Goal: Task Accomplishment & Management: Complete application form

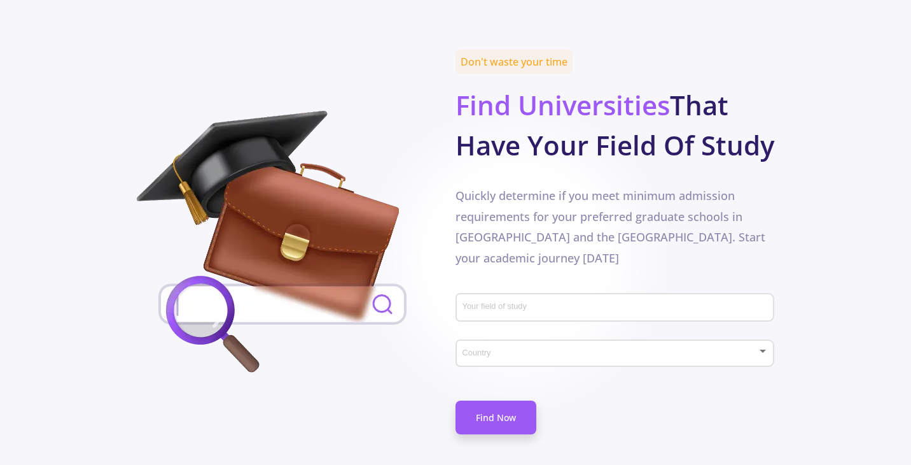
scroll to position [628, 0]
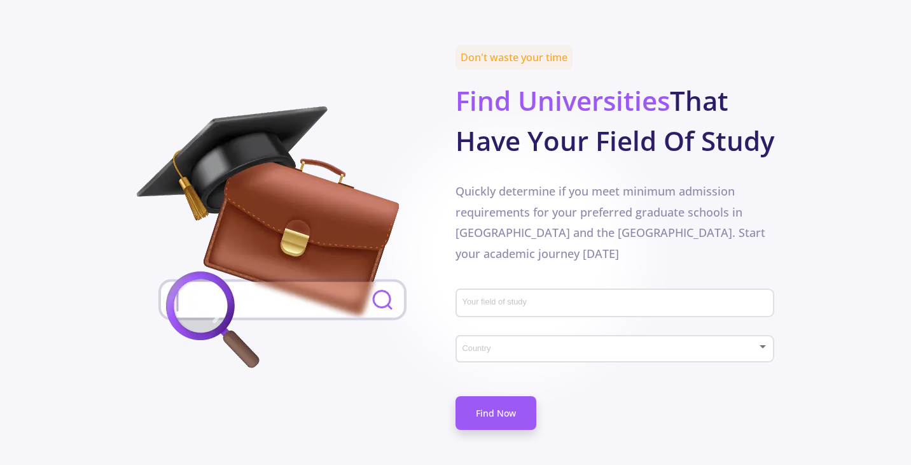
click at [492, 298] on input "Your field of study" at bounding box center [617, 303] width 310 height 11
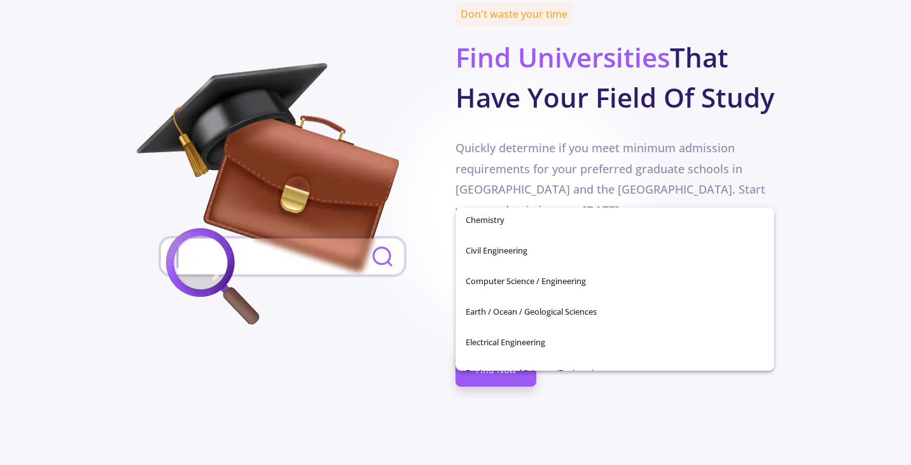
scroll to position [163, 0]
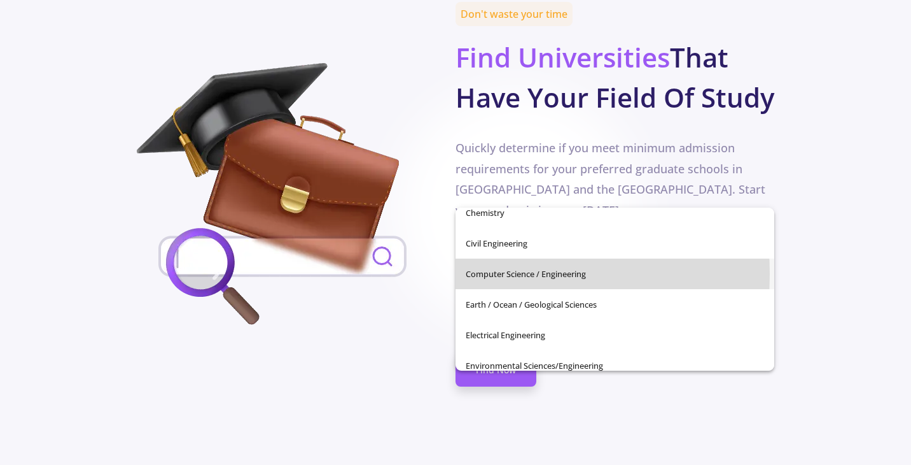
click at [481, 274] on span "Computer Science / Engineering" at bounding box center [615, 273] width 299 height 31
type input "Computer Science / Engineering"
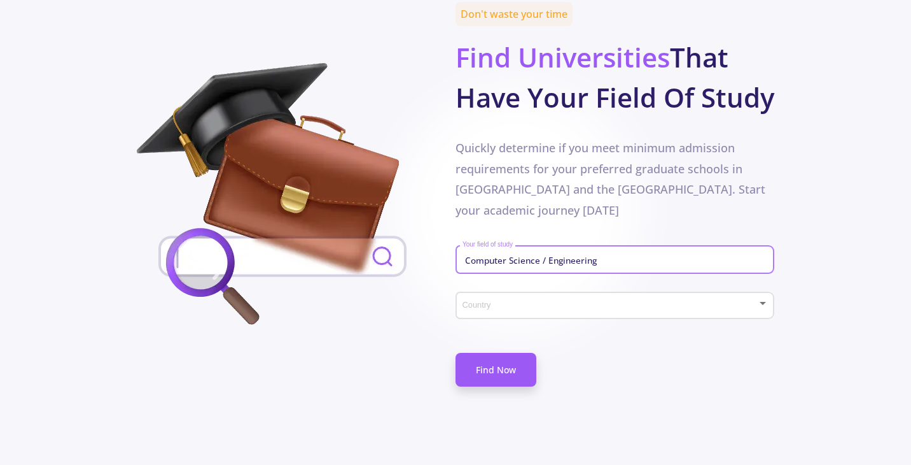
click at [475, 301] on span at bounding box center [611, 305] width 292 height 9
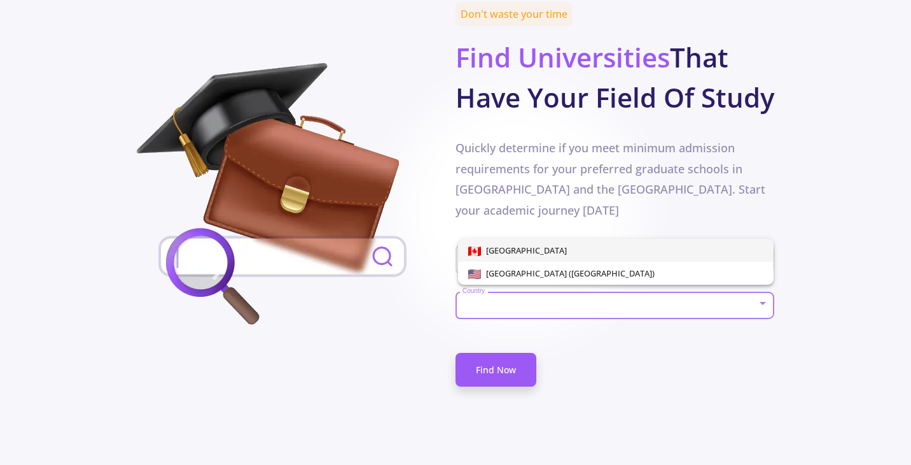
click at [499, 251] on span "[GEOGRAPHIC_DATA]" at bounding box center [524, 249] width 86 height 11
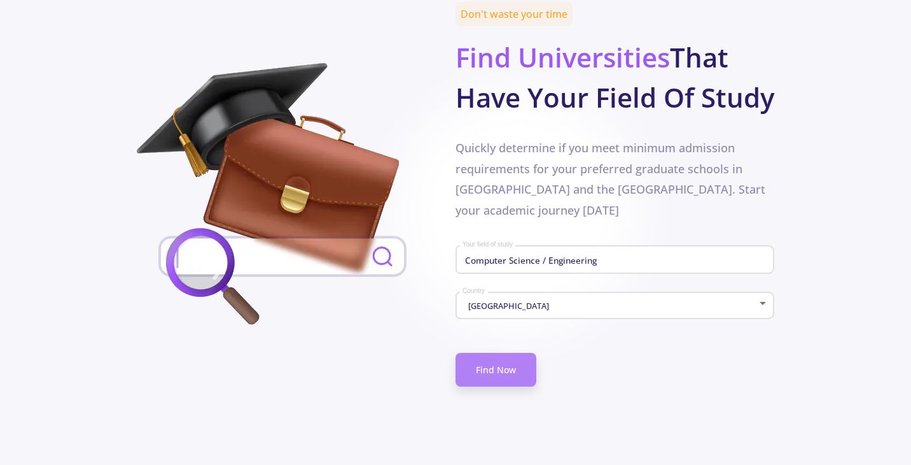
click at [498, 353] on link "Find Now" at bounding box center [496, 370] width 81 height 34
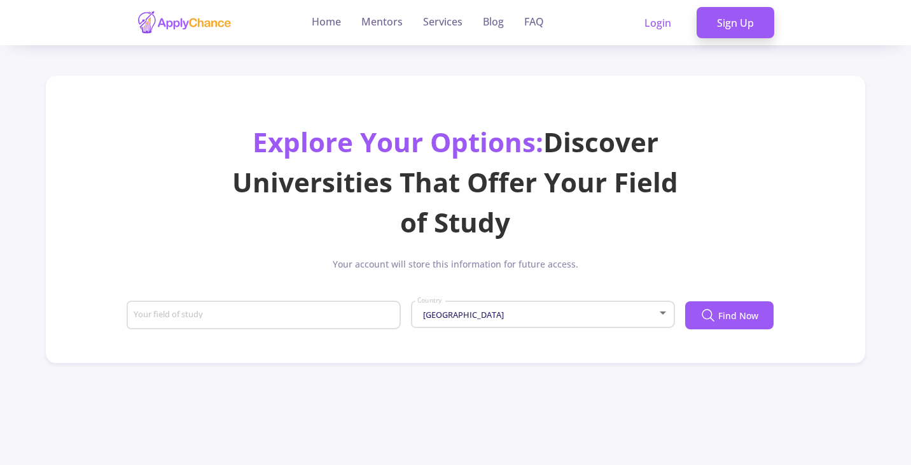
type input "Computer Science / Engineering"
click at [355, 304] on div "Computer Science / Engineering Your field of study" at bounding box center [264, 312] width 262 height 33
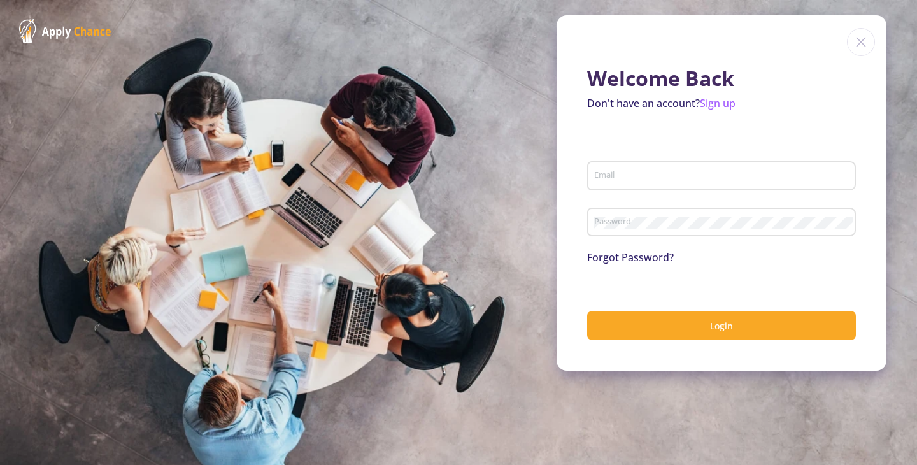
click at [631, 188] on div "Email" at bounding box center [721, 173] width 256 height 33
click at [624, 169] on div "Email" at bounding box center [721, 173] width 256 height 33
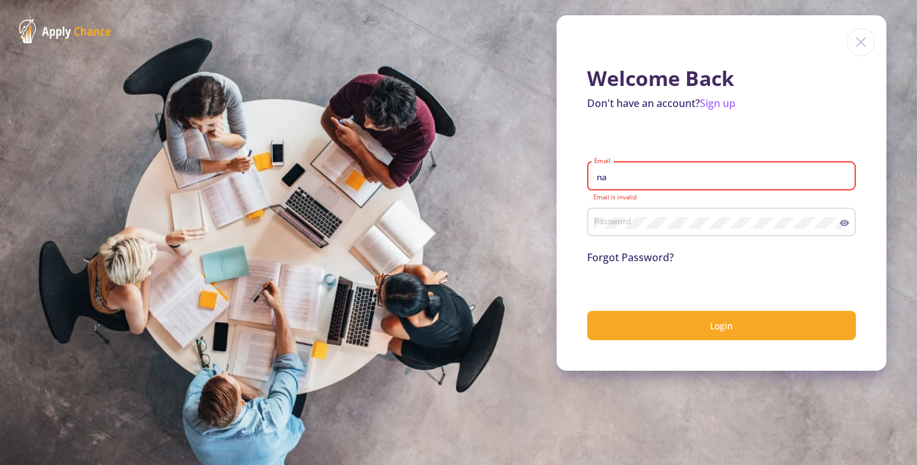
type input "[EMAIL_ADDRESS][DOMAIN_NAME]"
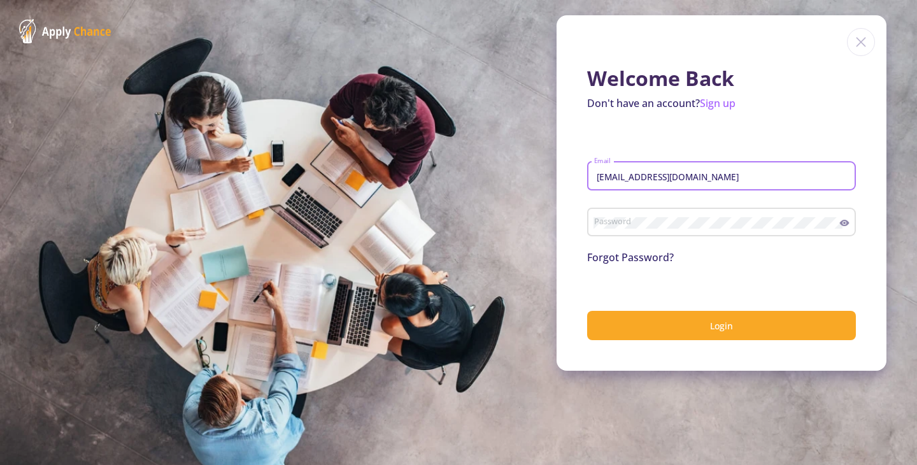
click at [680, 209] on div "Password" at bounding box center [716, 219] width 246 height 33
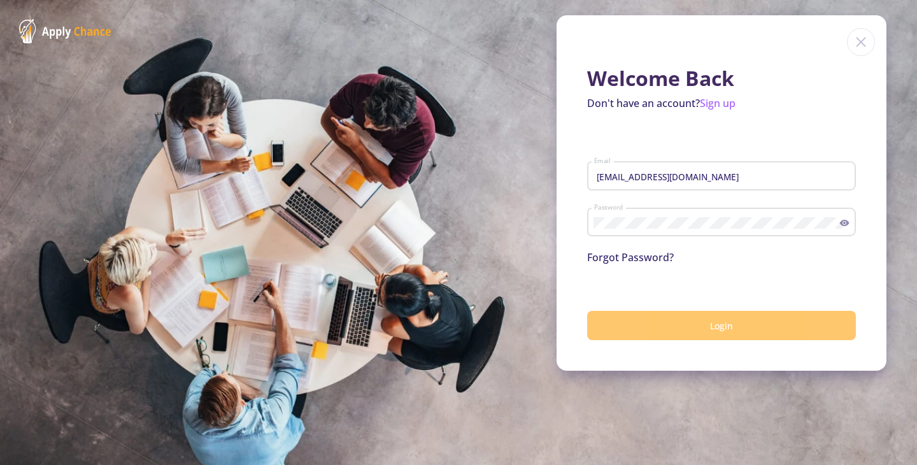
click at [705, 336] on button "Login" at bounding box center [721, 326] width 269 height 30
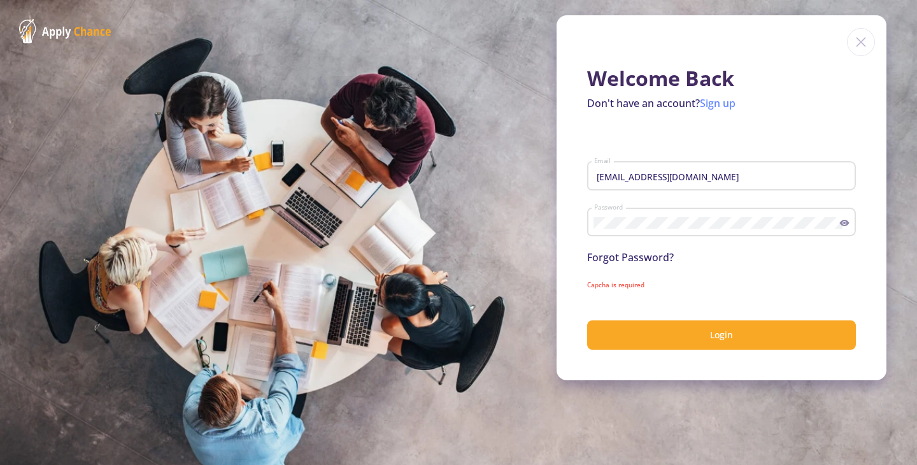
click at [722, 109] on link "Sign up" at bounding box center [717, 103] width 36 height 14
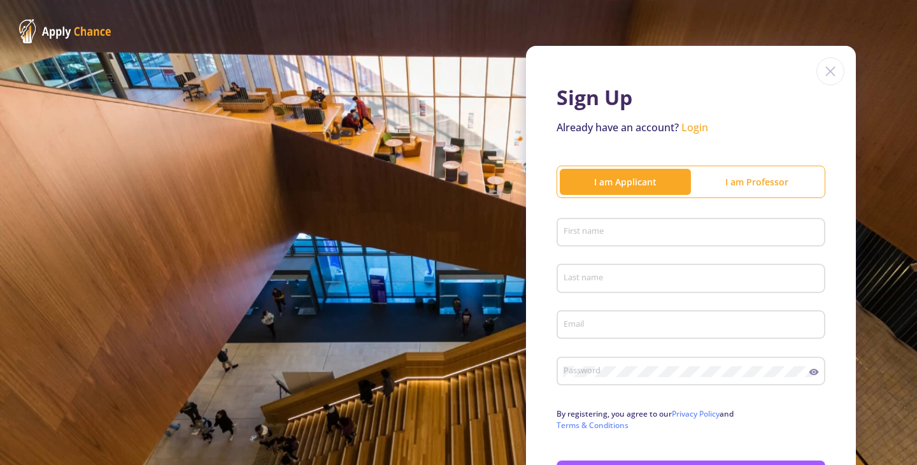
click at [615, 228] on input "First name" at bounding box center [693, 232] width 260 height 11
type input "[PERSON_NAME]"
type input "[EMAIL_ADDRESS][DOMAIN_NAME]"
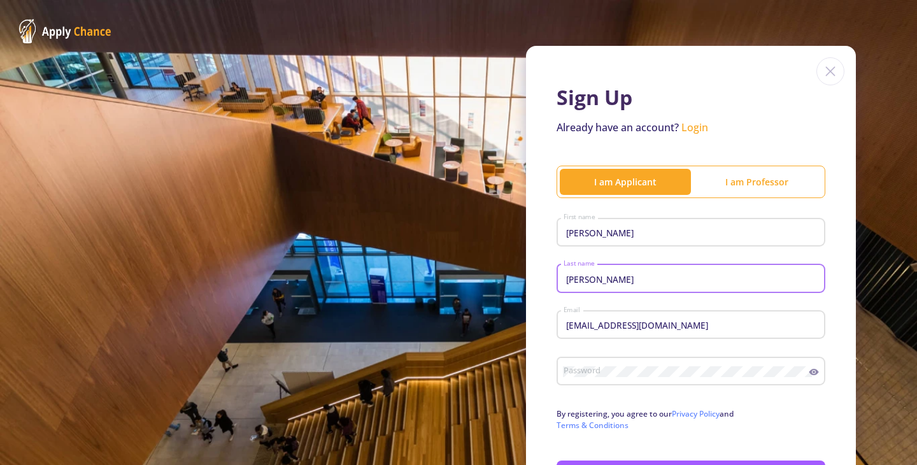
drag, startPoint x: 671, startPoint y: 279, endPoint x: 606, endPoint y: 281, distance: 65.6
click at [606, 281] on input "[PERSON_NAME]" at bounding box center [693, 278] width 260 height 11
type input "[PERSON_NAME]"
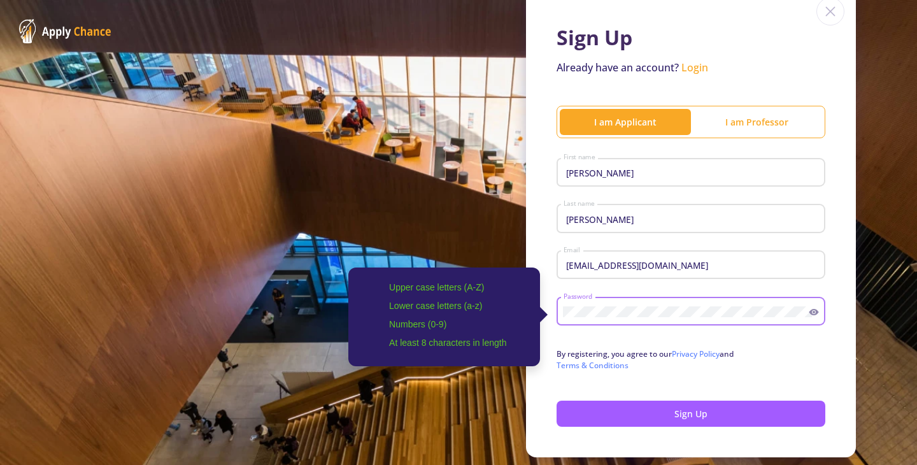
scroll to position [67, 0]
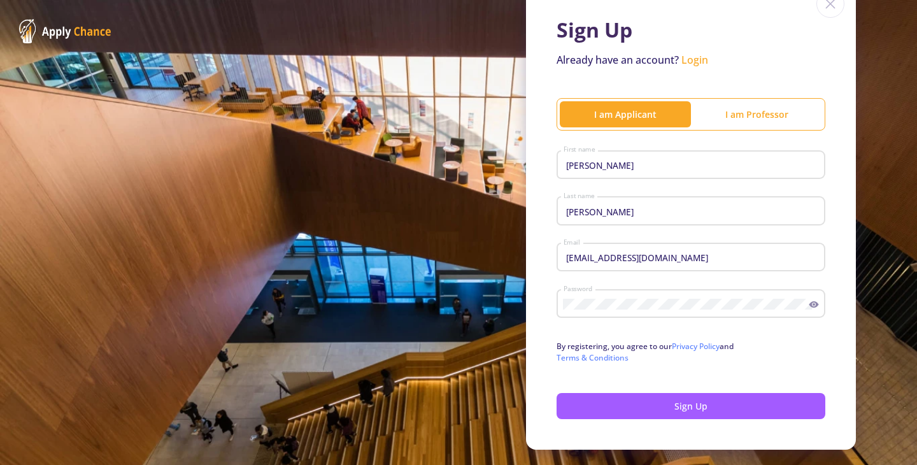
click at [811, 302] on icon at bounding box center [813, 304] width 10 height 10
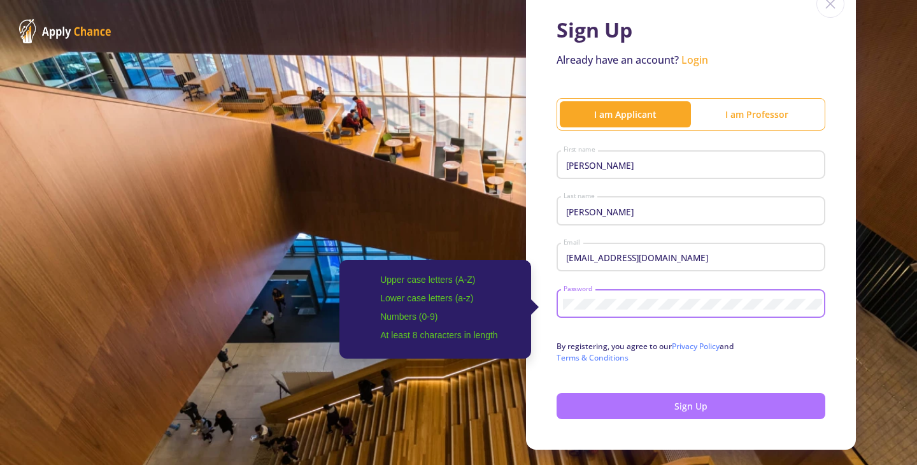
click at [727, 403] on button "Sign Up" at bounding box center [690, 406] width 269 height 26
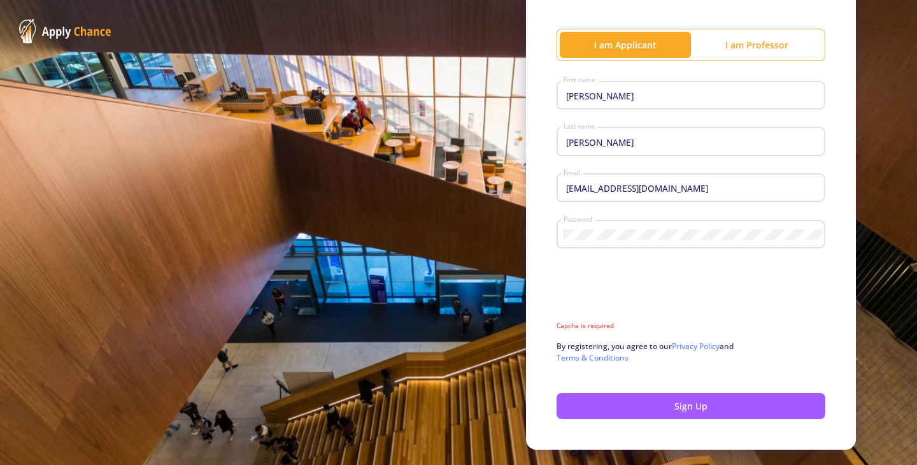
scroll to position [144, 0]
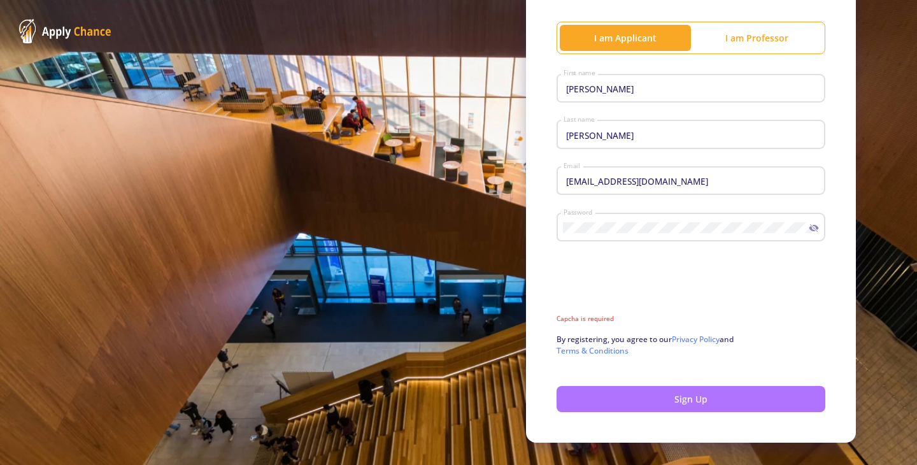
click at [617, 399] on button "Sign Up" at bounding box center [690, 399] width 269 height 26
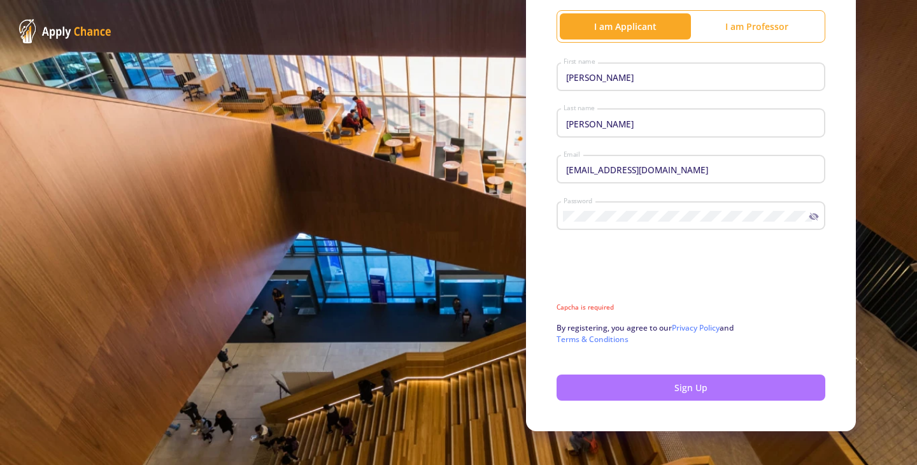
scroll to position [169, 0]
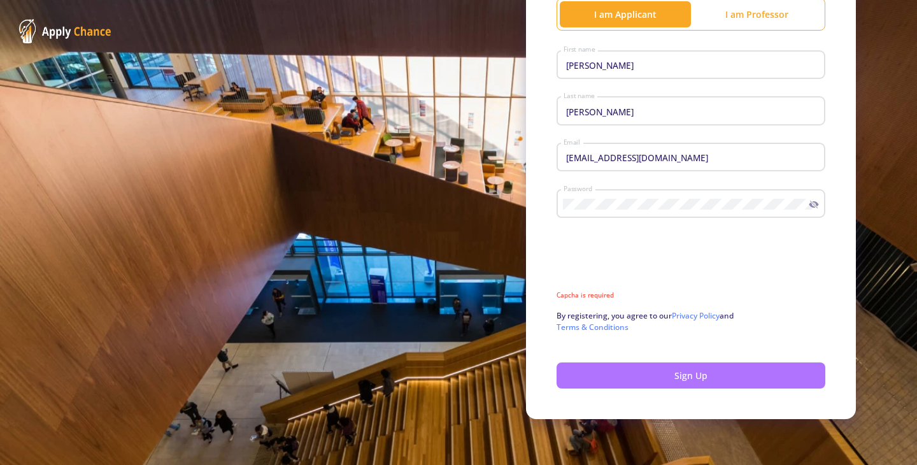
click at [709, 377] on button "Sign Up" at bounding box center [690, 375] width 269 height 26
click at [629, 382] on button "Sign Up" at bounding box center [690, 375] width 269 height 26
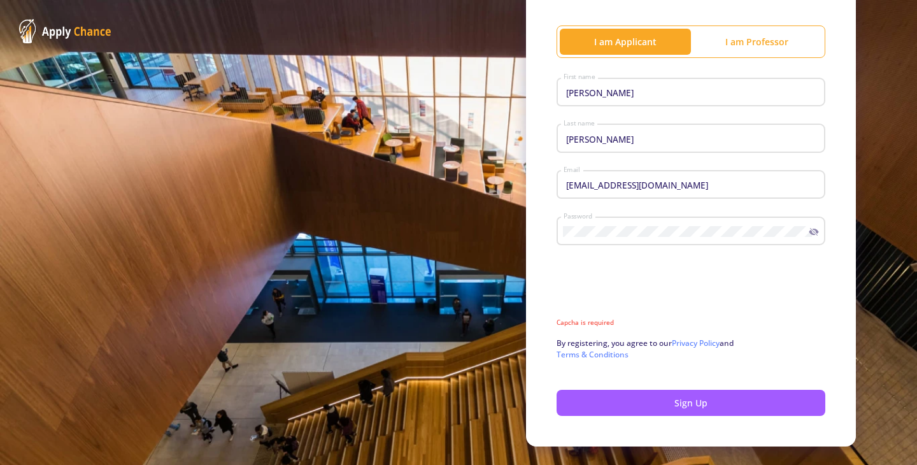
scroll to position [154, 0]
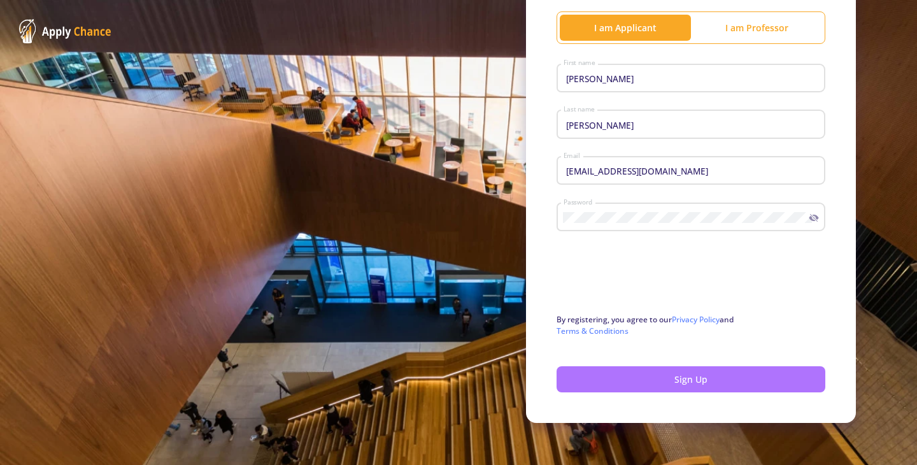
click at [590, 383] on button "Sign Up" at bounding box center [690, 379] width 269 height 26
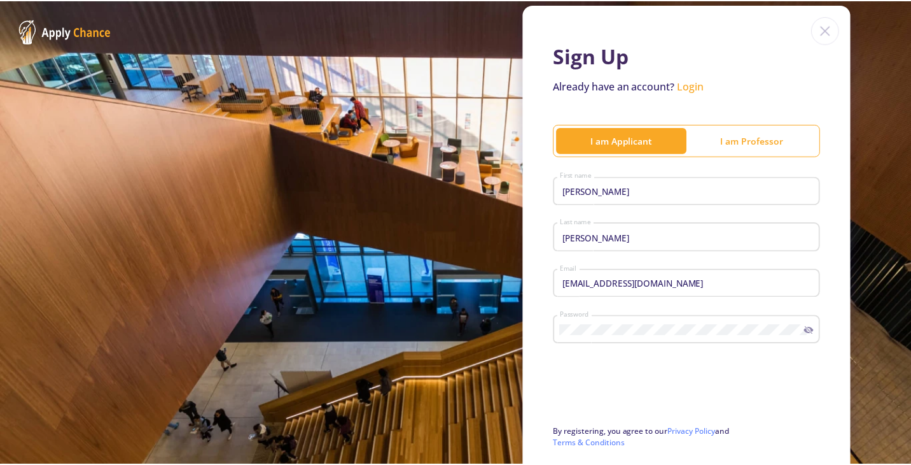
scroll to position [0, 0]
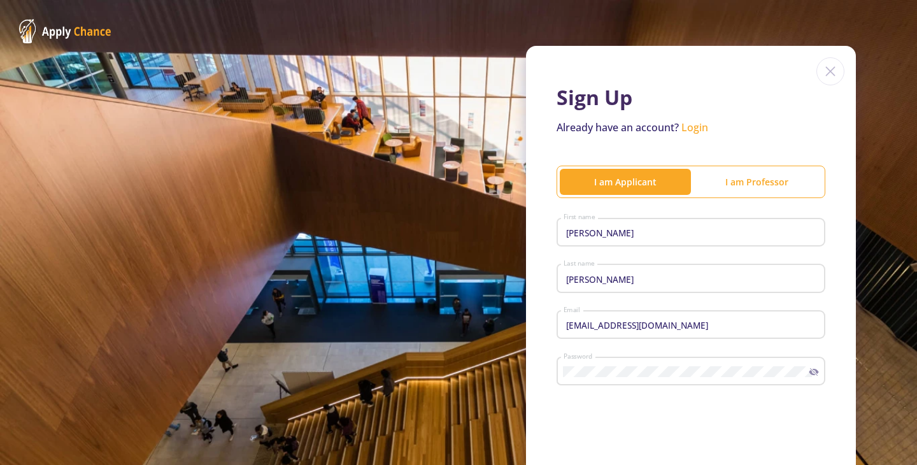
click at [692, 125] on link "Login" at bounding box center [694, 127] width 27 height 14
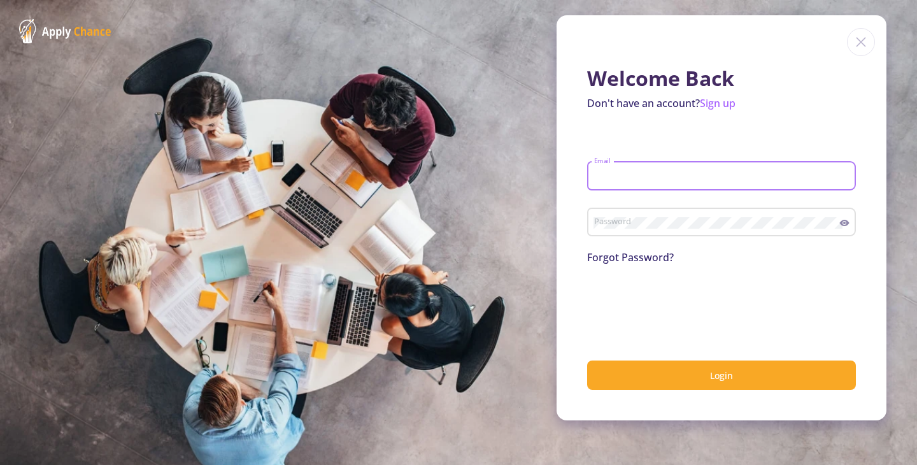
click at [675, 171] on input "Email" at bounding box center [723, 176] width 260 height 11
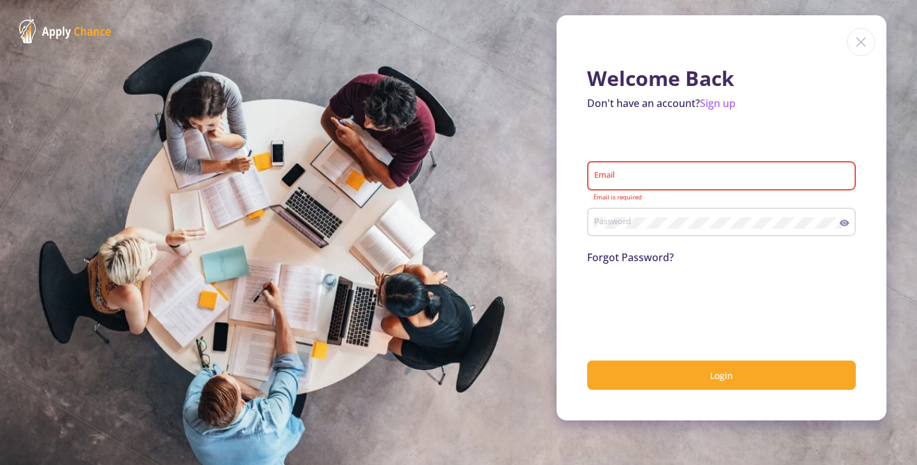
type input "[EMAIL_ADDRESS][DOMAIN_NAME]"
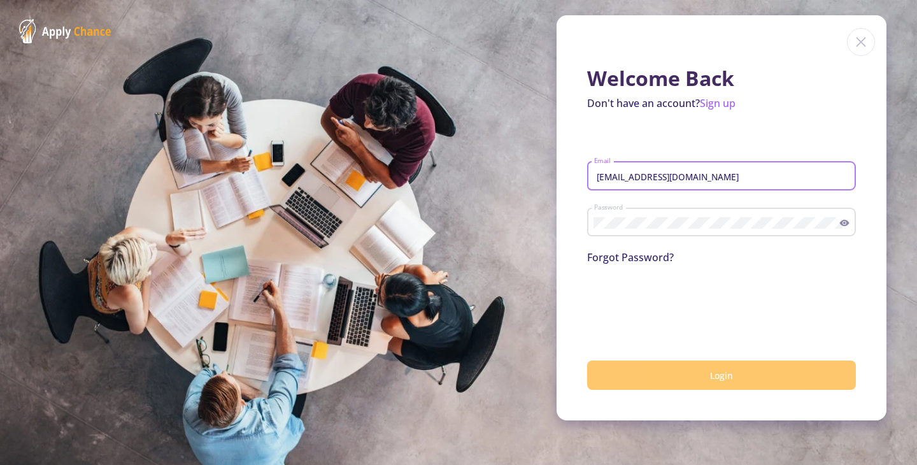
click at [702, 376] on button "Login" at bounding box center [721, 375] width 269 height 30
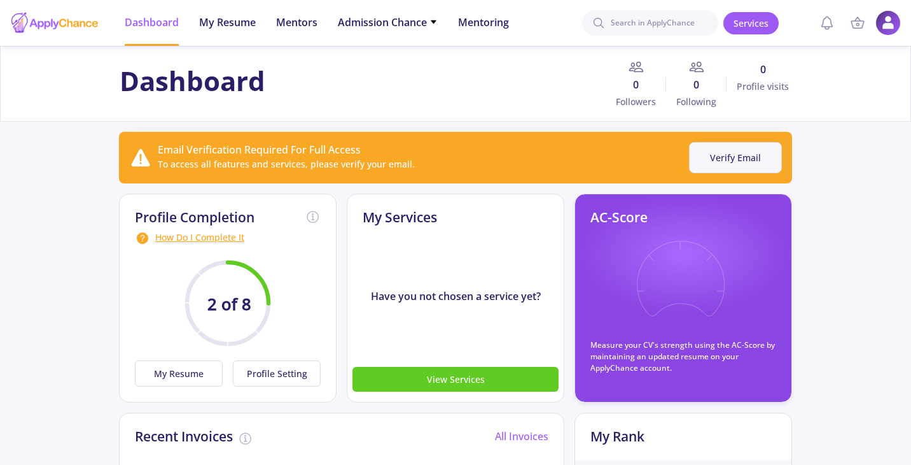
click at [731, 160] on button "Verify Email" at bounding box center [735, 157] width 93 height 31
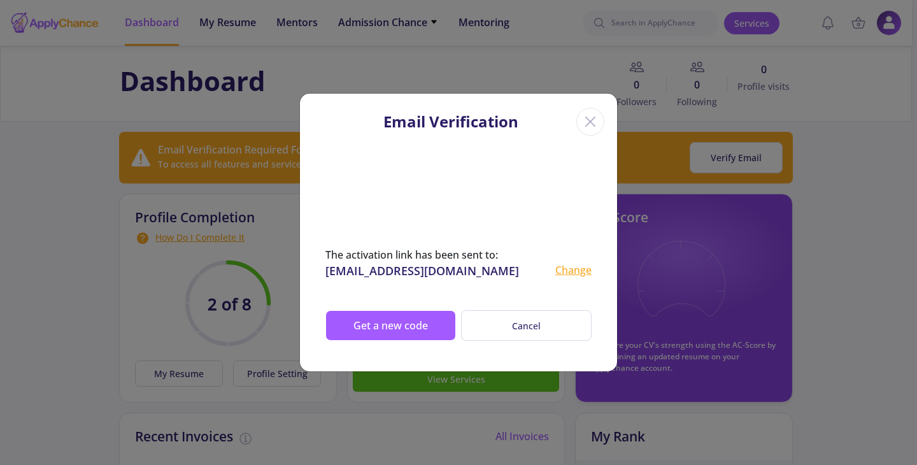
click at [586, 118] on icon "Close" at bounding box center [590, 121] width 20 height 20
